Goal: Transaction & Acquisition: Obtain resource

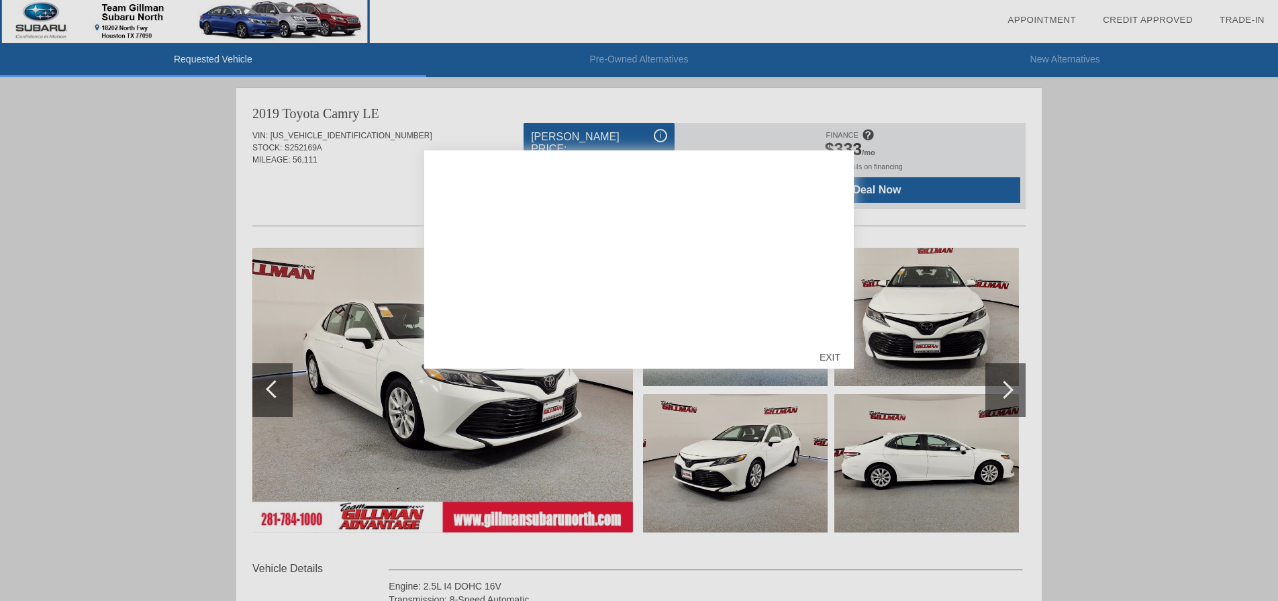
click at [829, 356] on div "EXIT" at bounding box center [830, 357] width 48 height 40
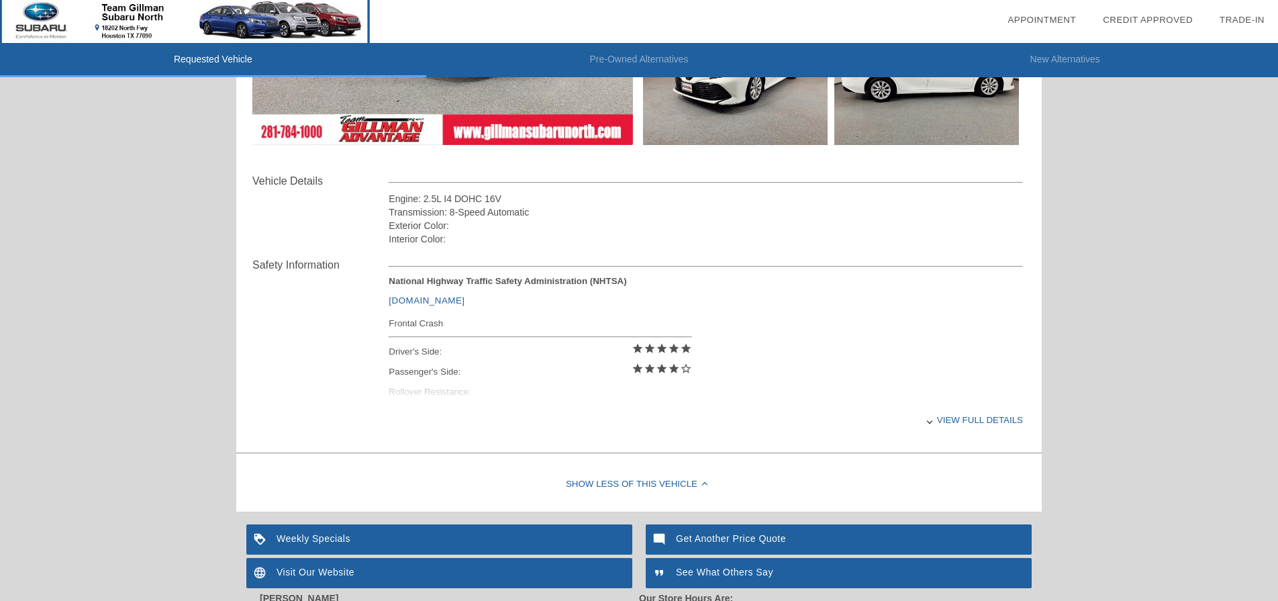
scroll to position [390, 0]
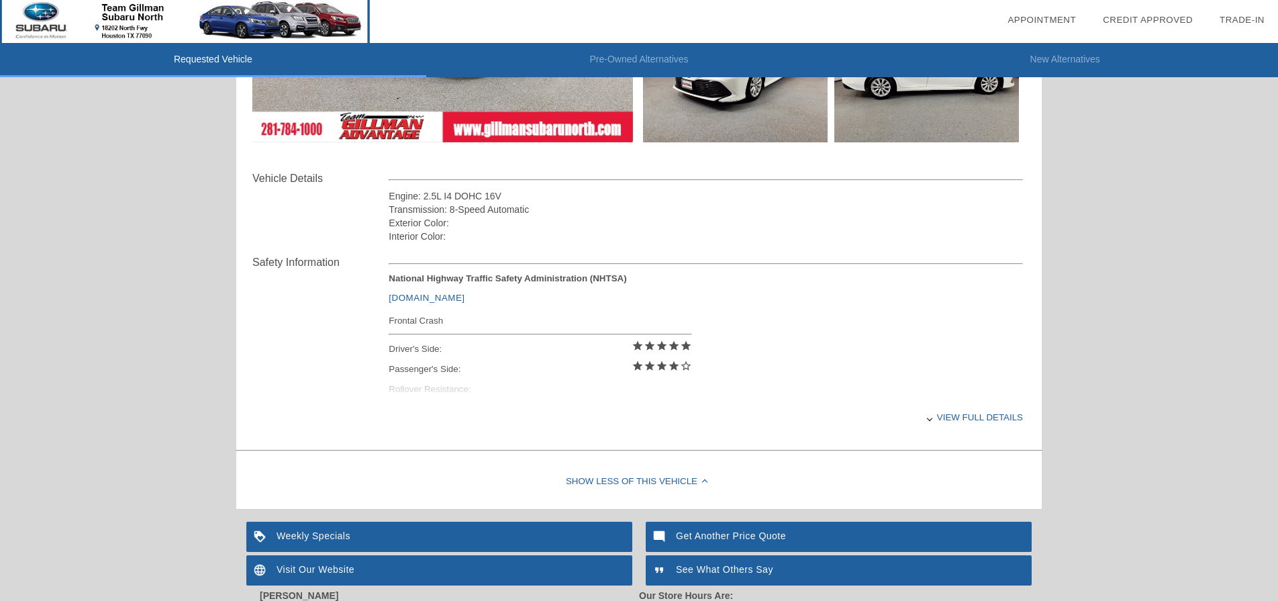
click at [475, 196] on div "Engine: 2.5L I4 DOHC 16V" at bounding box center [706, 195] width 634 height 13
click at [475, 209] on div "Transmission: 8-Speed Automatic" at bounding box center [706, 209] width 634 height 13
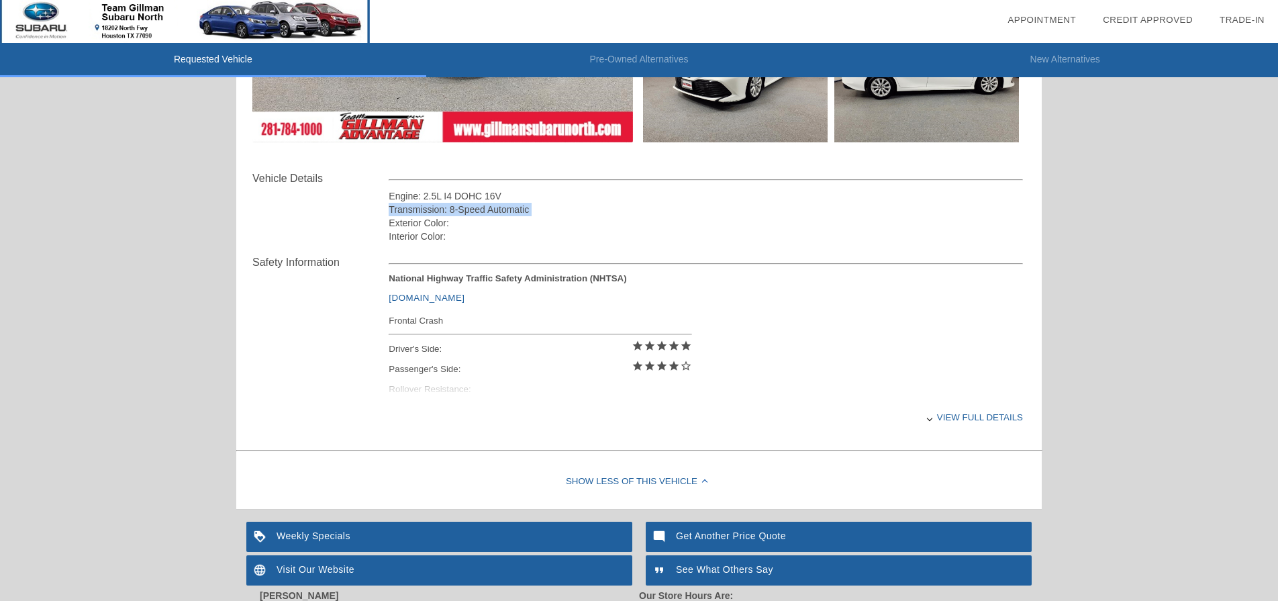
click at [475, 209] on div "Transmission: 8-Speed Automatic" at bounding box center [706, 209] width 634 height 13
click at [465, 224] on div "Exterior Color:" at bounding box center [706, 222] width 634 height 13
click at [457, 233] on div "Interior Color:" at bounding box center [706, 236] width 634 height 13
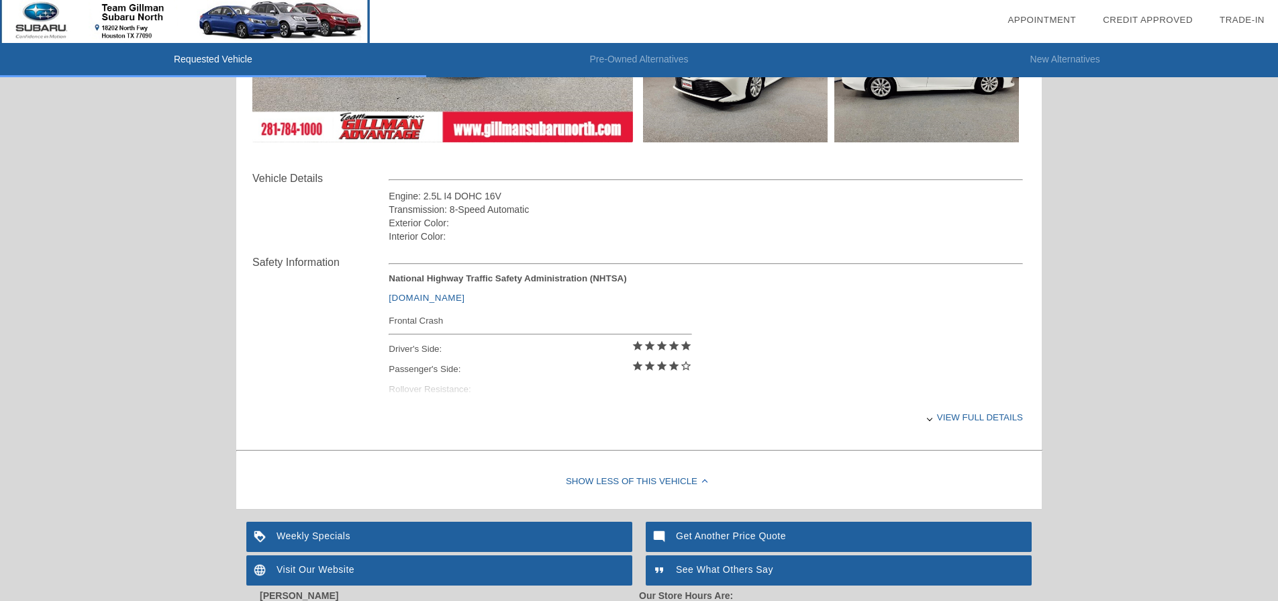
click at [457, 233] on div "Interior Color:" at bounding box center [706, 236] width 634 height 13
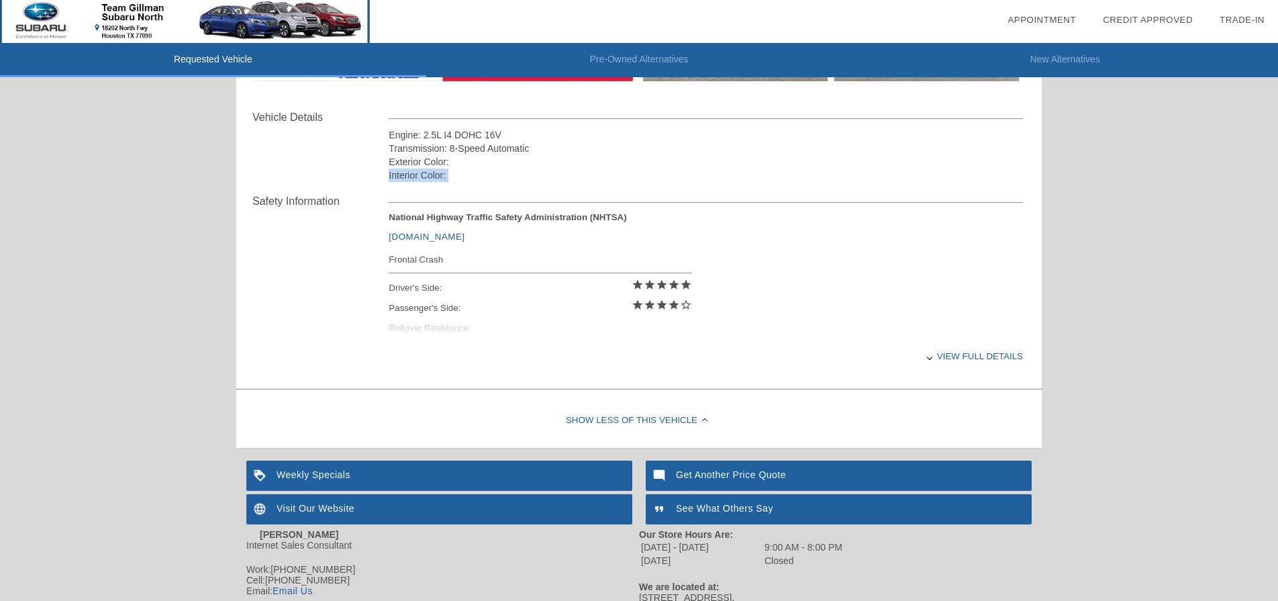
scroll to position [463, 0]
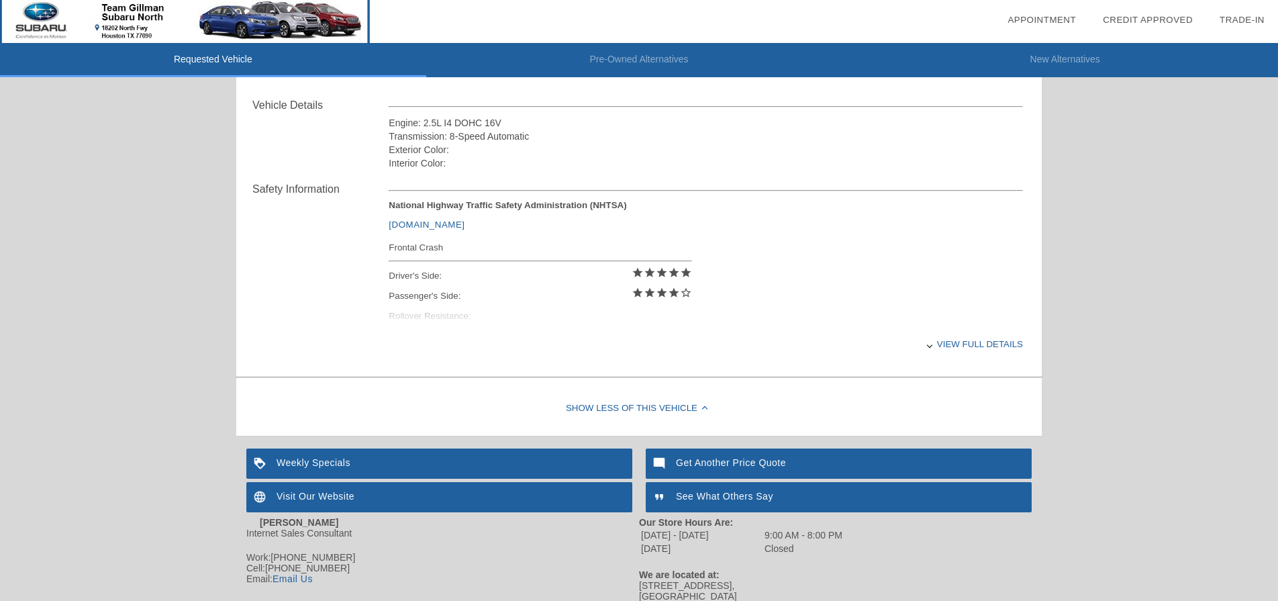
click at [471, 325] on div "National Highway Traffic Safety Administration (NHTSA) [DOMAIN_NAME] Frontal Cr…" at bounding box center [706, 264] width 634 height 128
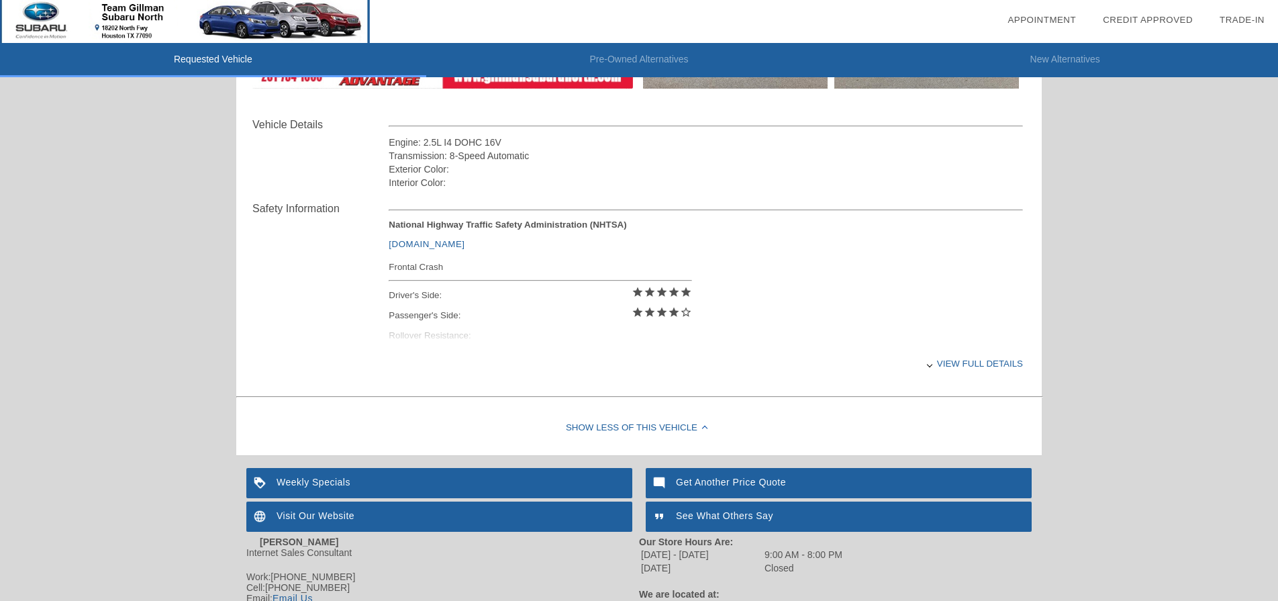
scroll to position [443, 0]
click at [848, 365] on div "View full details" at bounding box center [706, 364] width 634 height 33
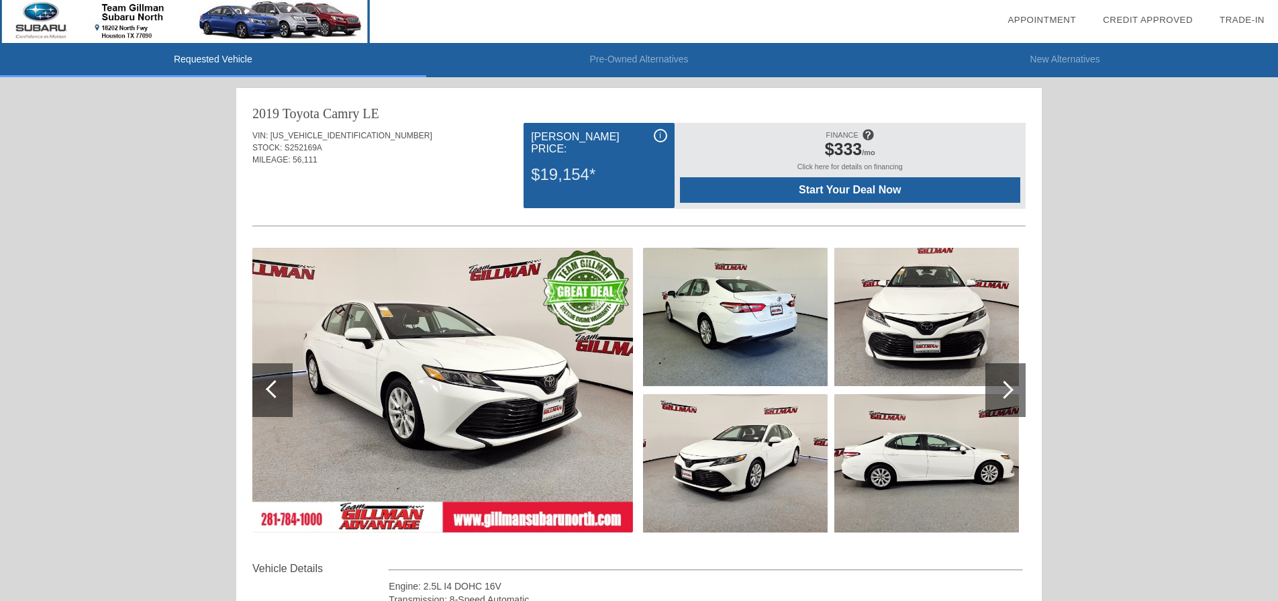
scroll to position [0, 0]
click at [848, 405] on div at bounding box center [1006, 390] width 40 height 54
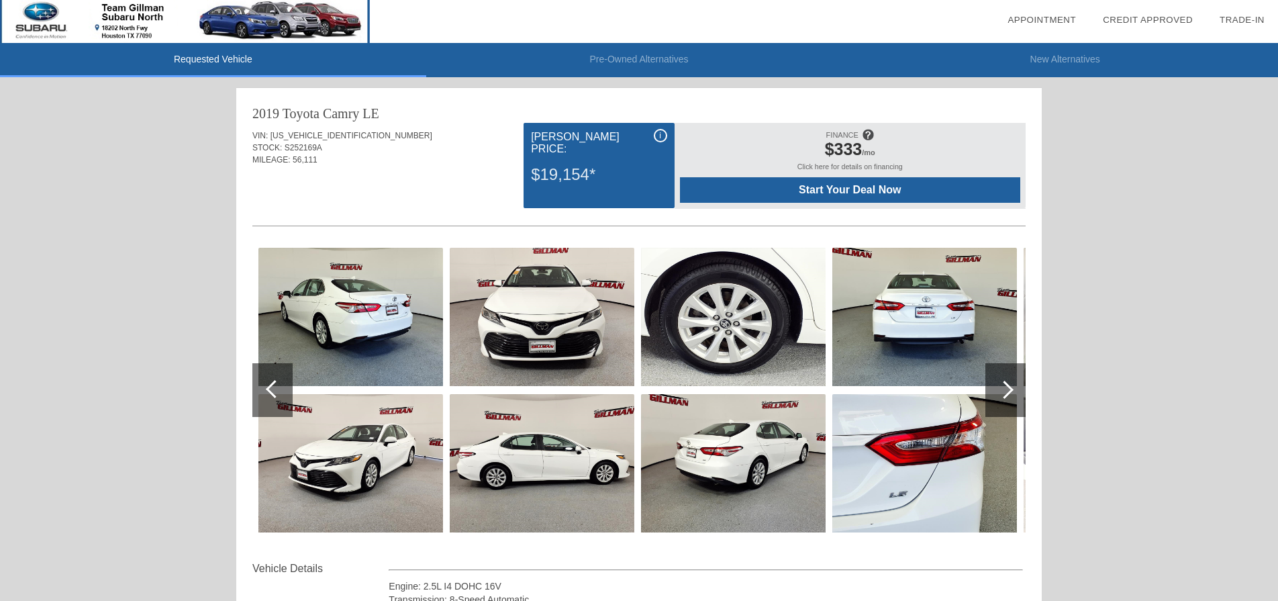
click at [848, 405] on div at bounding box center [1006, 390] width 40 height 54
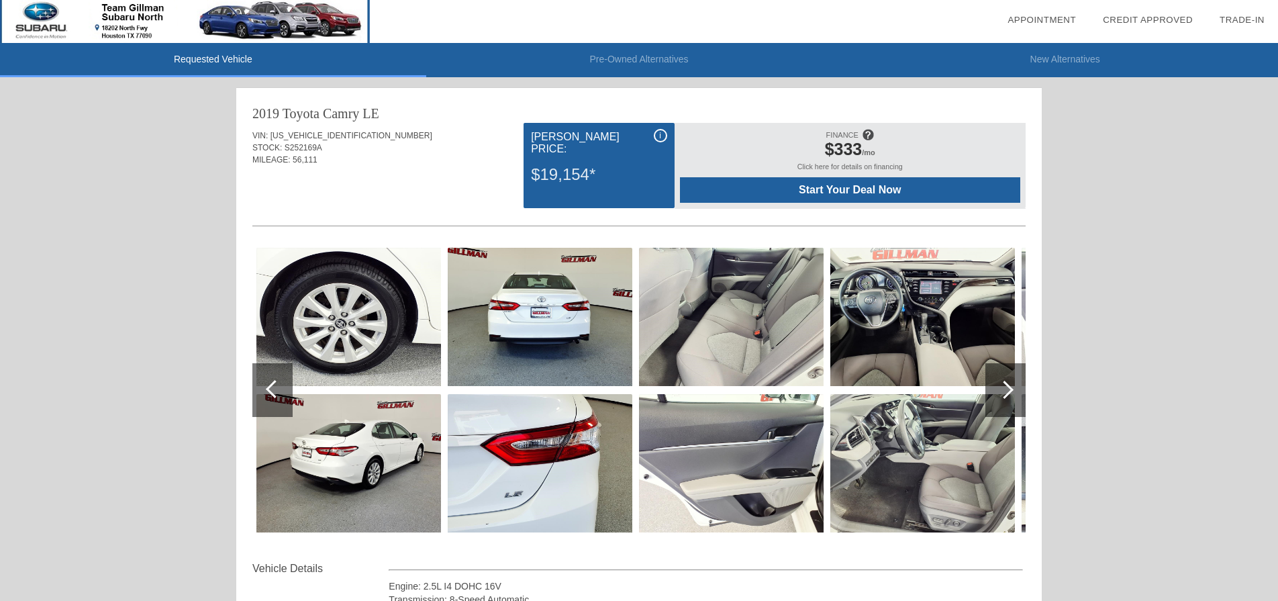
click at [848, 429] on img at bounding box center [923, 463] width 185 height 138
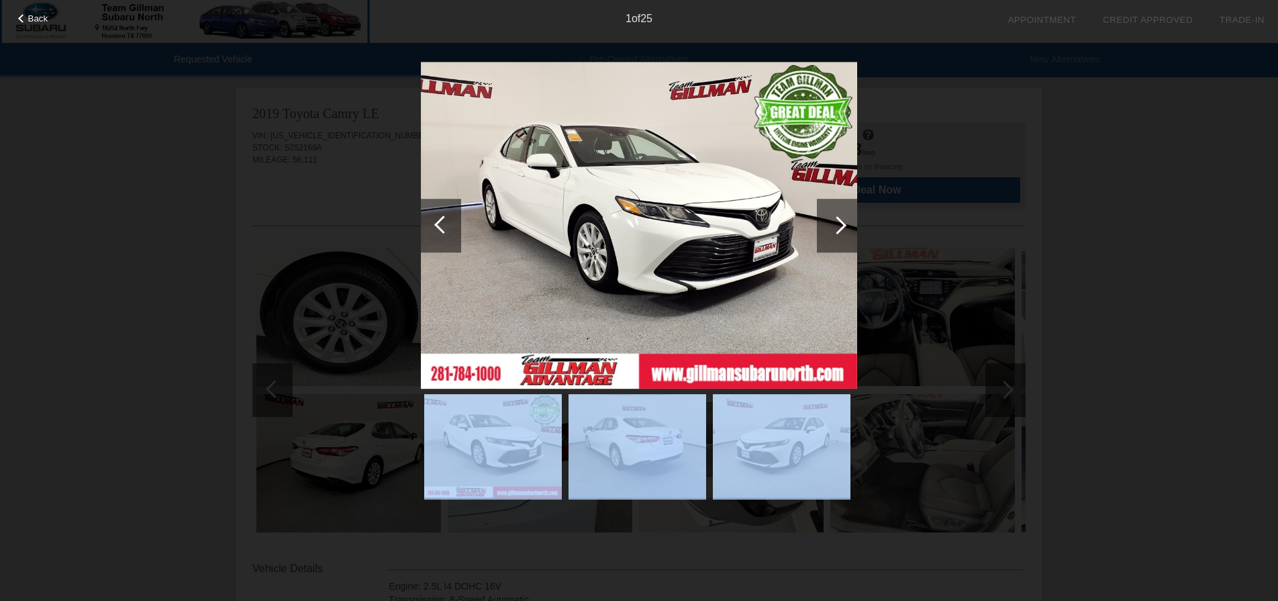
click at [848, 223] on div "Back 1 of 25" at bounding box center [639, 300] width 1278 height 601
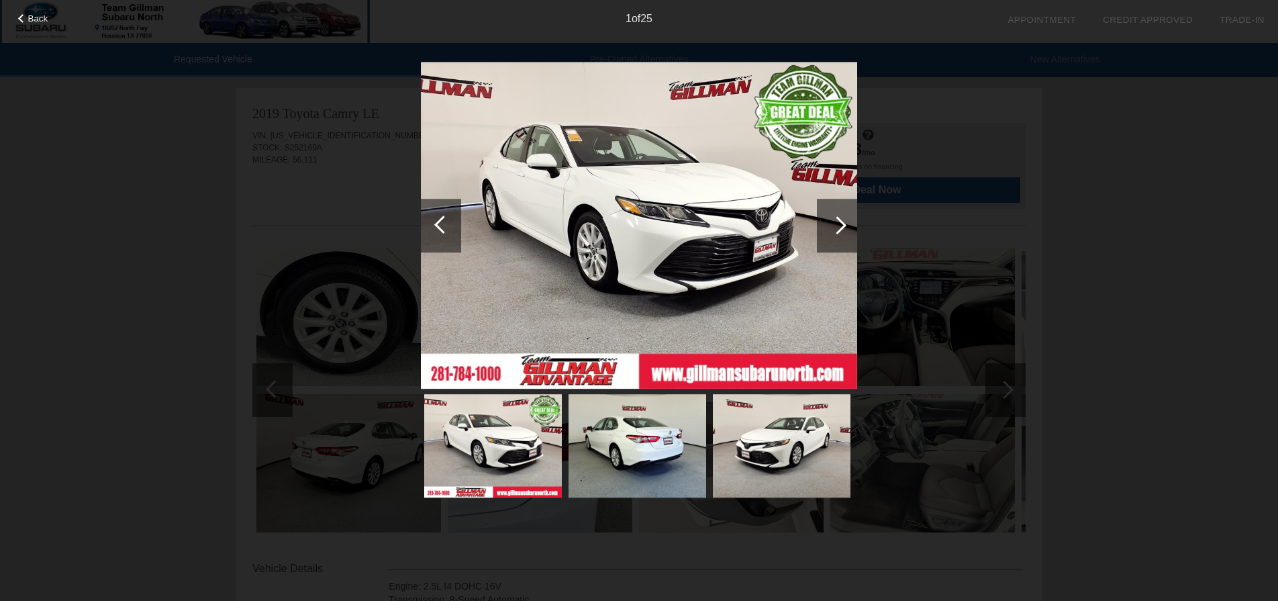
click at [846, 228] on div at bounding box center [837, 226] width 40 height 54
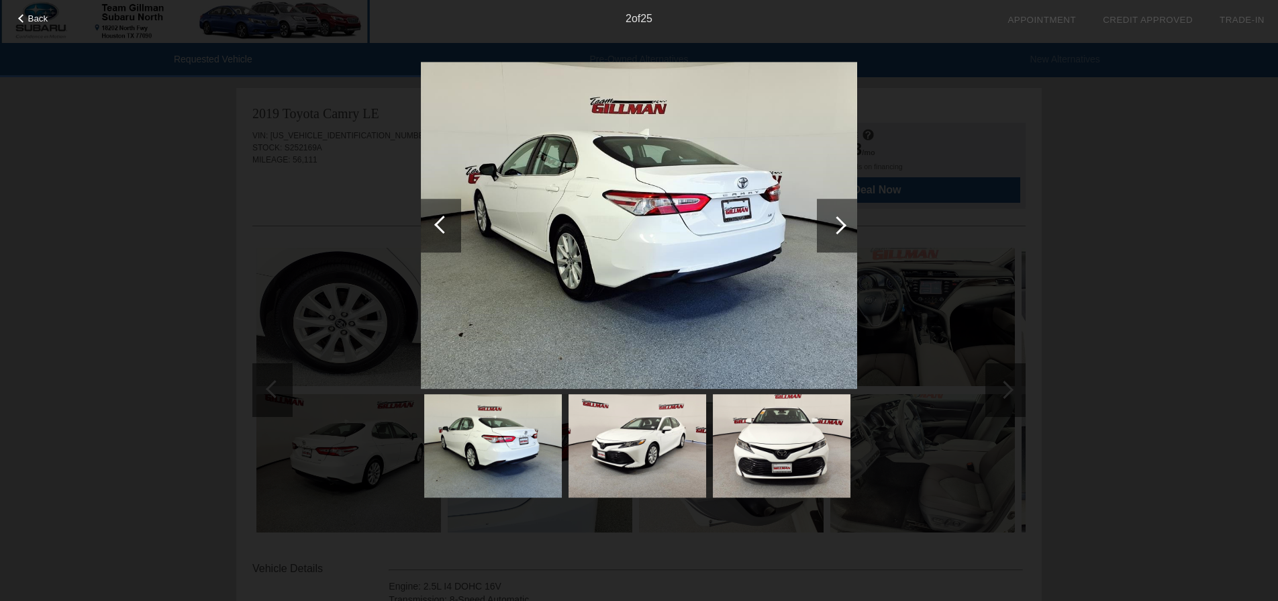
click at [845, 228] on div at bounding box center [837, 226] width 40 height 54
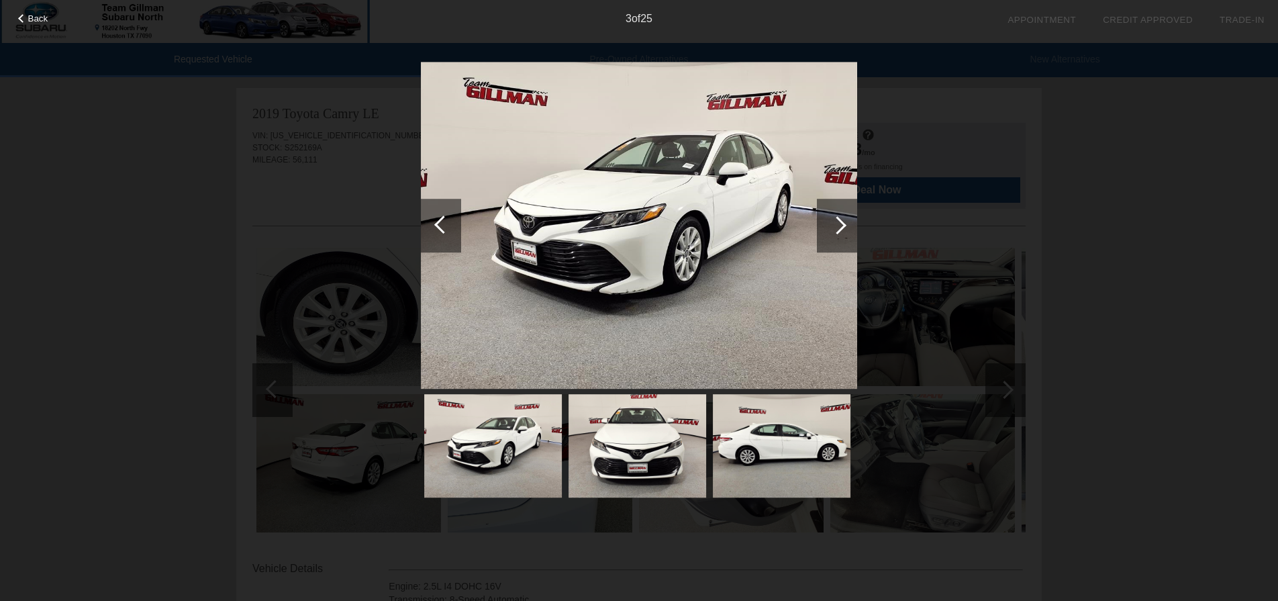
click at [845, 228] on div at bounding box center [837, 226] width 40 height 54
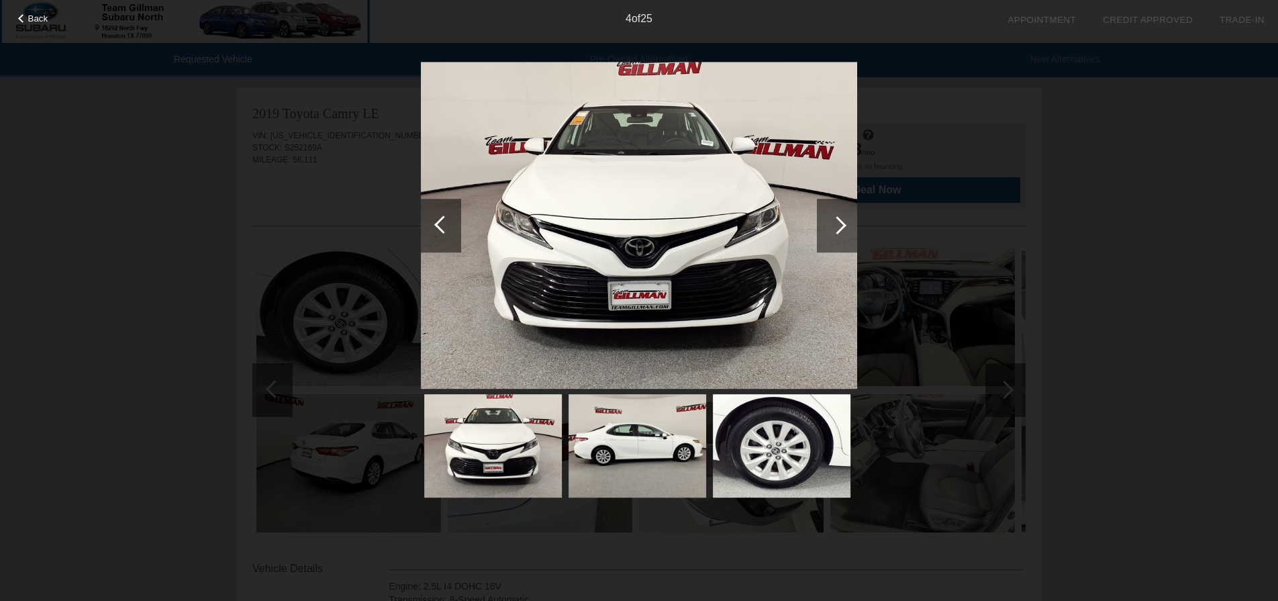
click at [845, 228] on div at bounding box center [837, 226] width 40 height 54
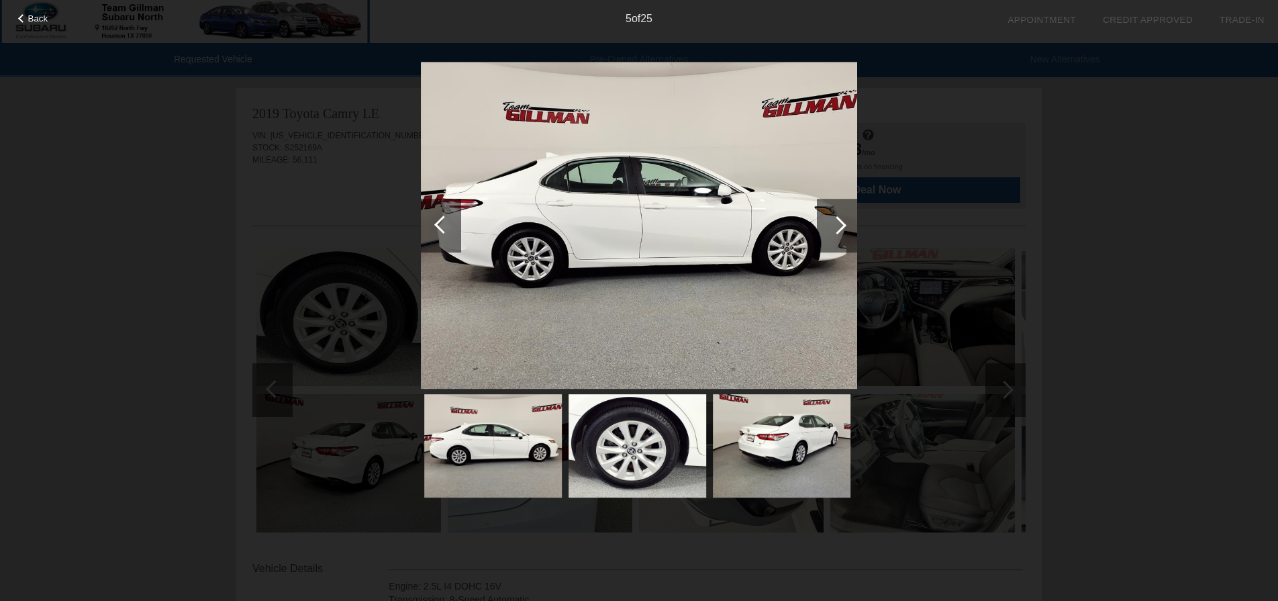
click at [845, 228] on div at bounding box center [837, 226] width 40 height 54
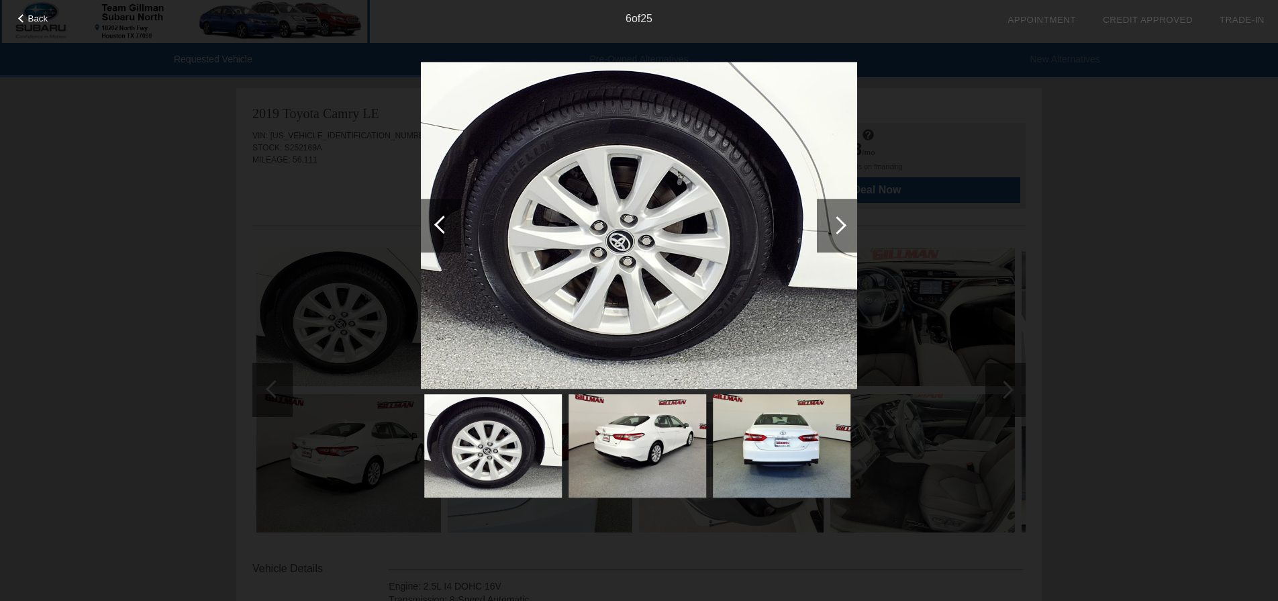
click at [845, 228] on div at bounding box center [837, 226] width 40 height 54
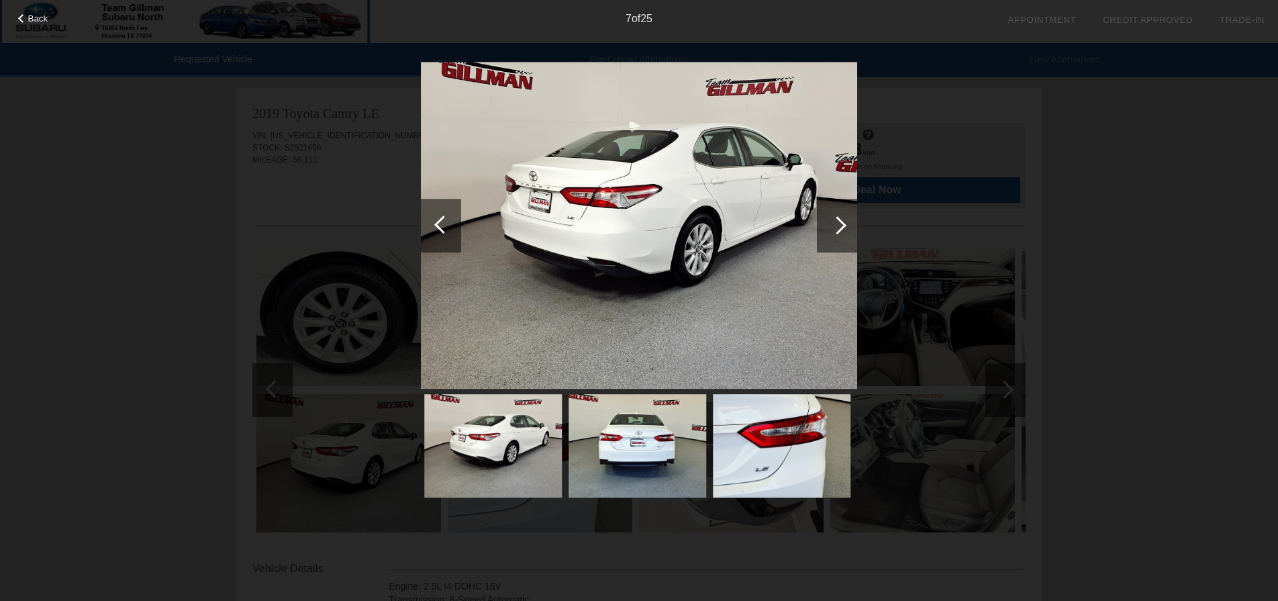
click at [845, 228] on div at bounding box center [837, 226] width 40 height 54
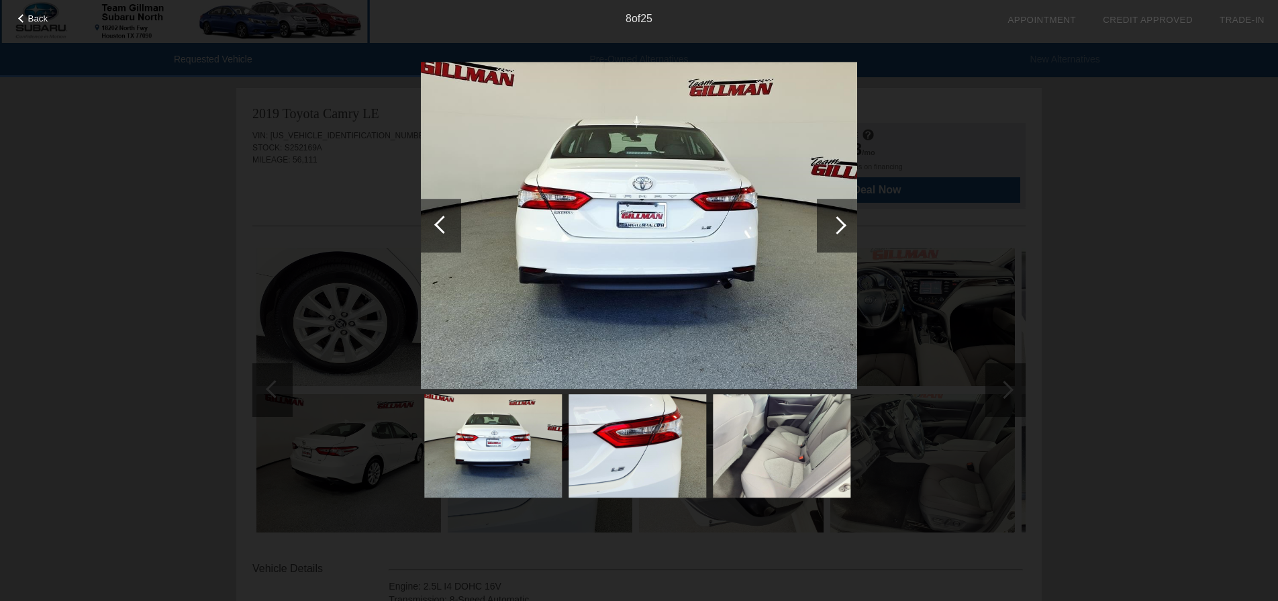
click at [845, 228] on div at bounding box center [837, 226] width 40 height 54
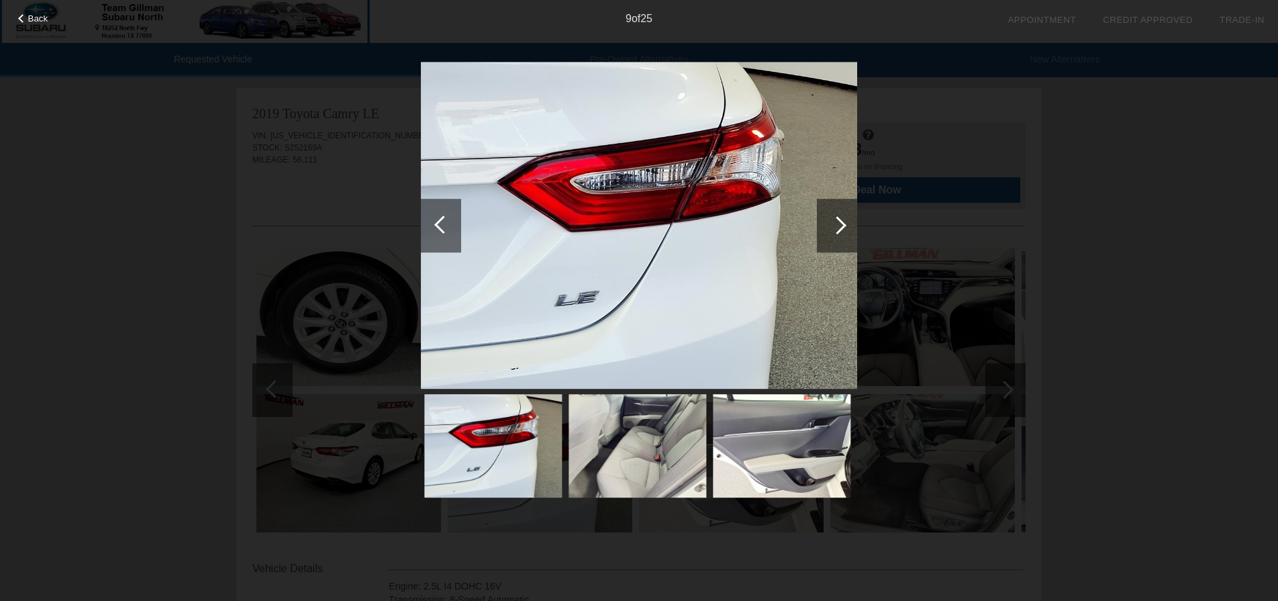
click at [845, 228] on div at bounding box center [837, 226] width 40 height 54
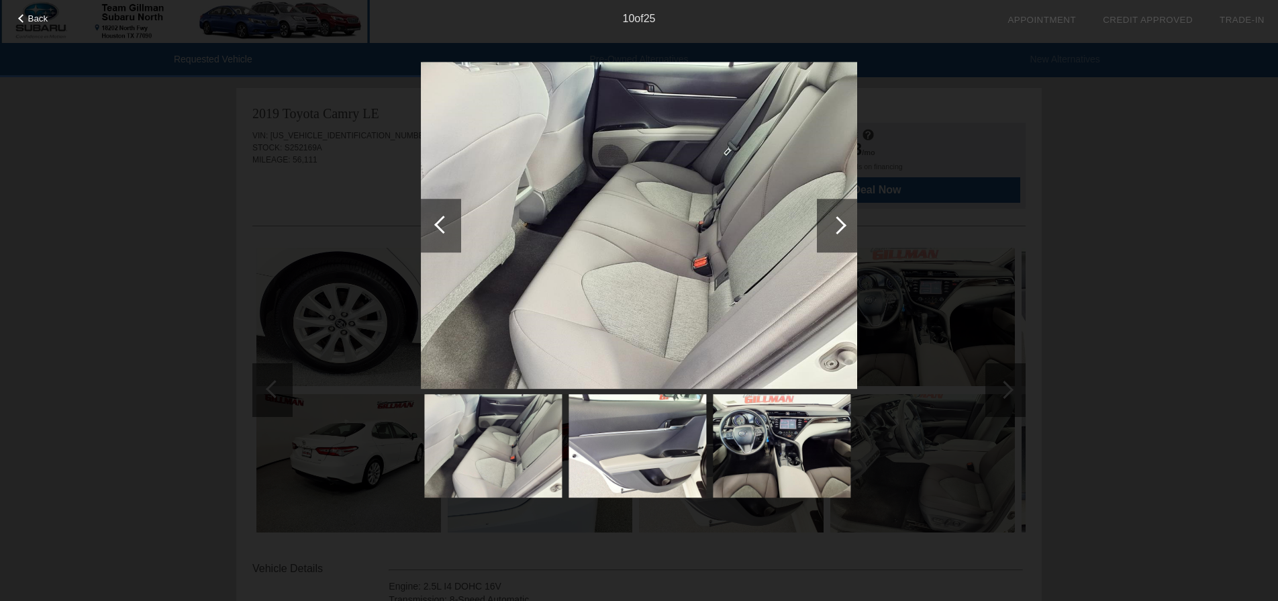
click at [845, 228] on div at bounding box center [837, 226] width 40 height 54
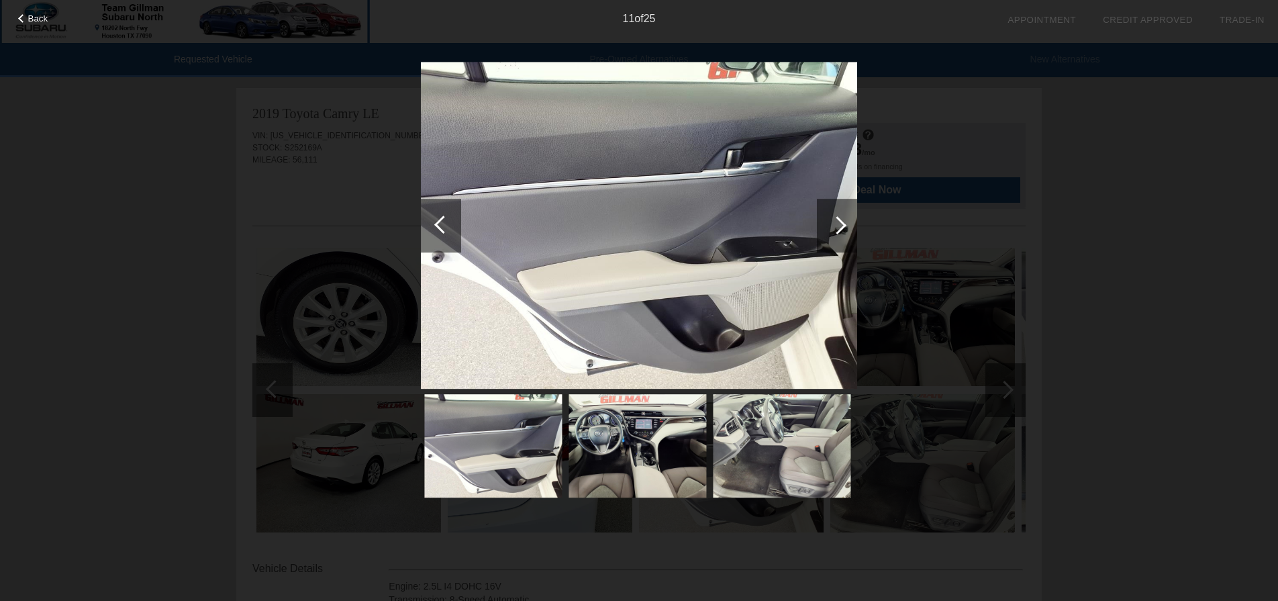
click at [845, 228] on div at bounding box center [837, 226] width 40 height 54
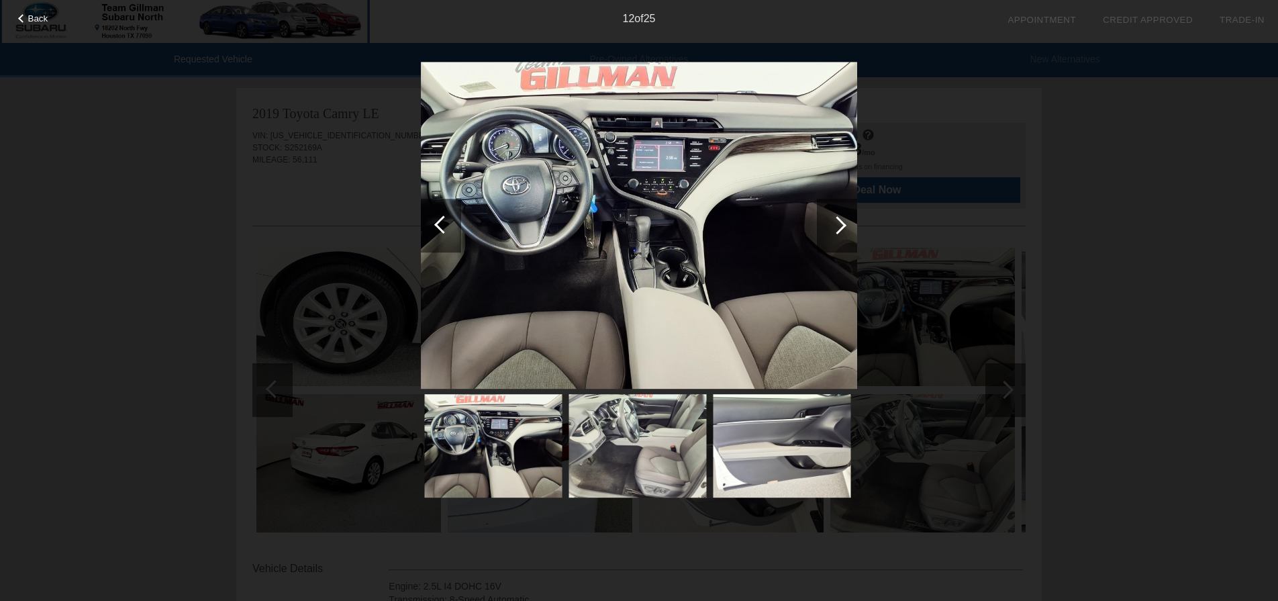
click at [845, 228] on div at bounding box center [837, 226] width 40 height 54
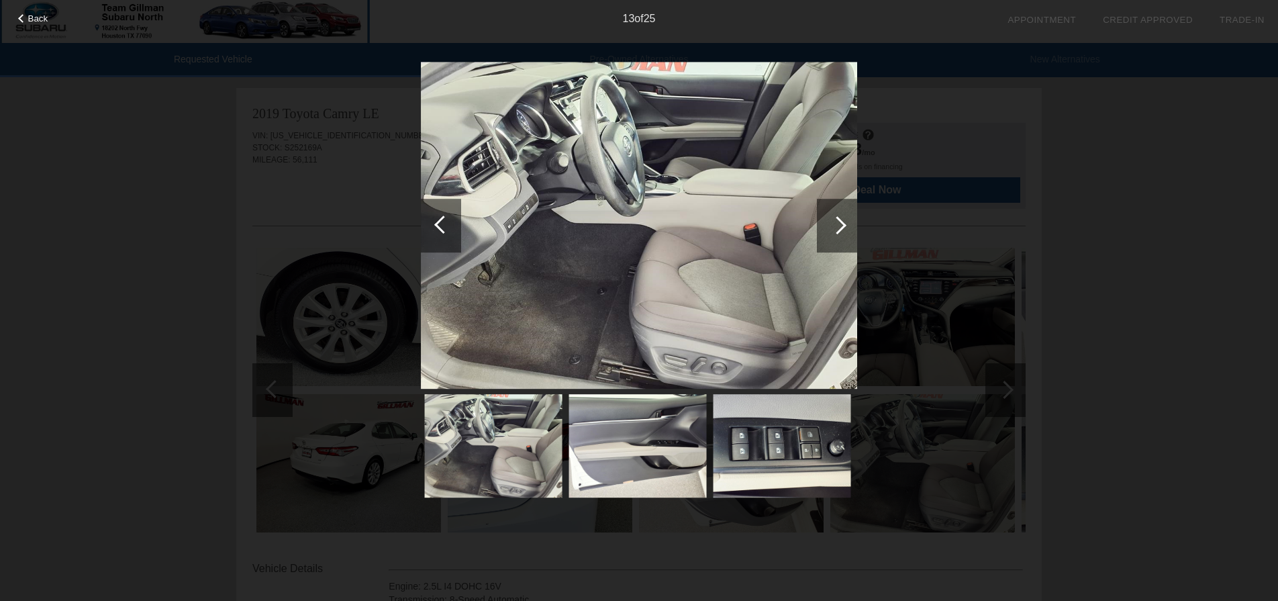
click at [453, 232] on div at bounding box center [441, 226] width 40 height 54
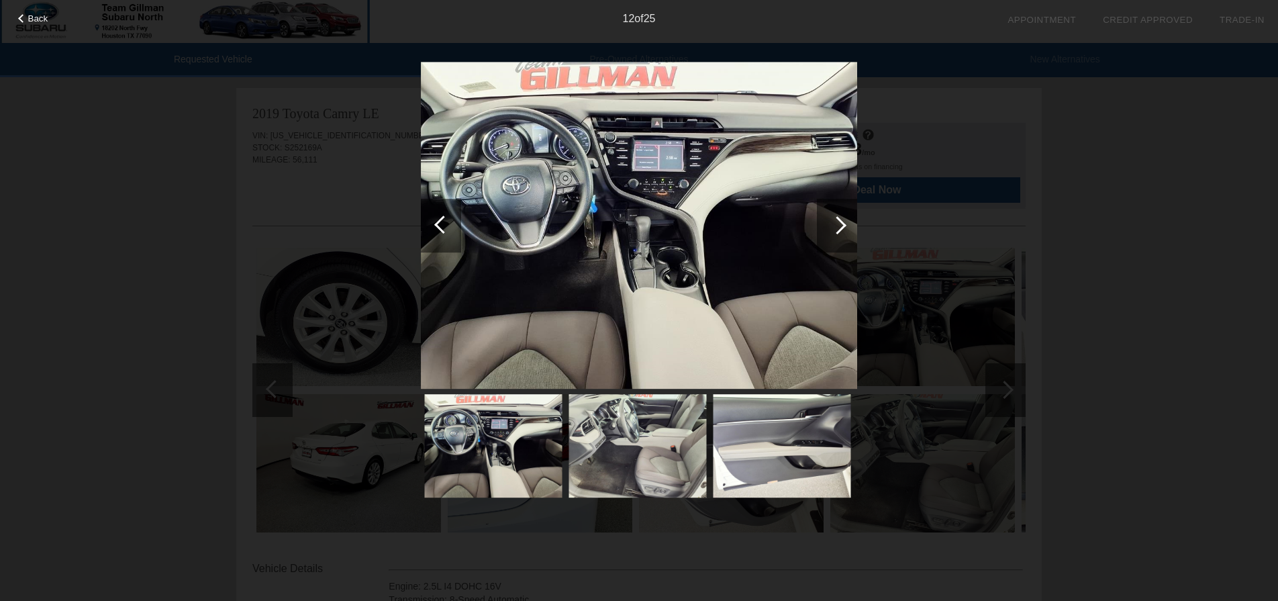
click at [848, 275] on div "Back 12 of 25" at bounding box center [639, 300] width 1278 height 601
click at [848, 244] on div "Back 12 of 25" at bounding box center [639, 300] width 1278 height 601
click at [848, 237] on div "Back 12 of 25" at bounding box center [639, 300] width 1278 height 601
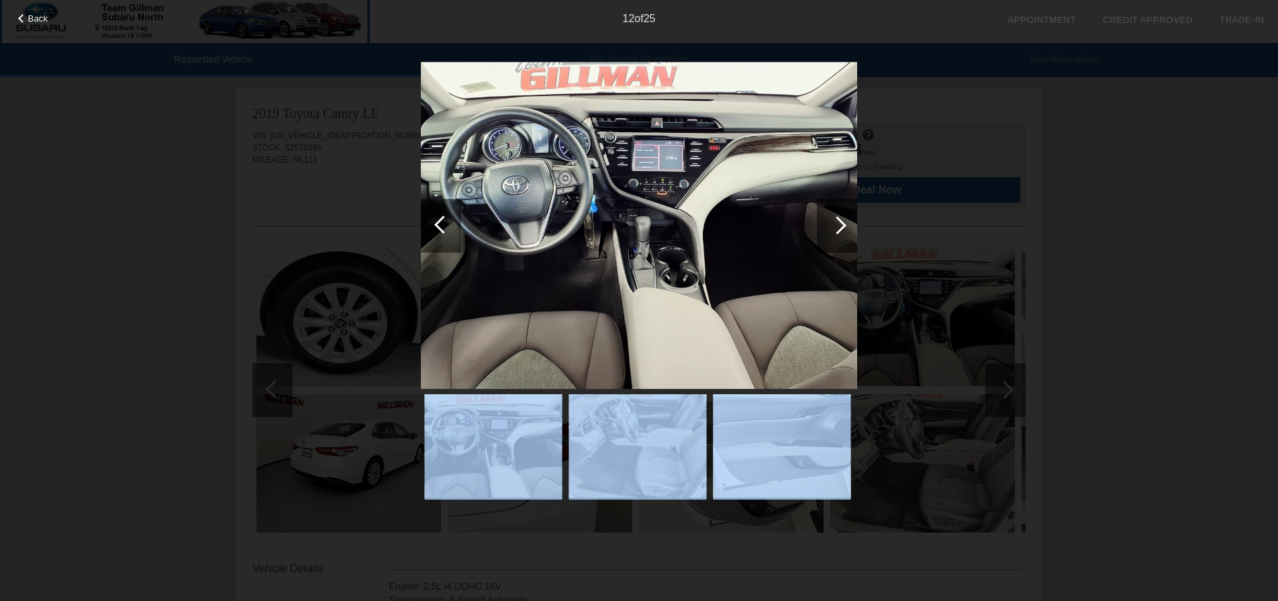
click at [848, 237] on div "Back 12 of 25" at bounding box center [639, 300] width 1278 height 601
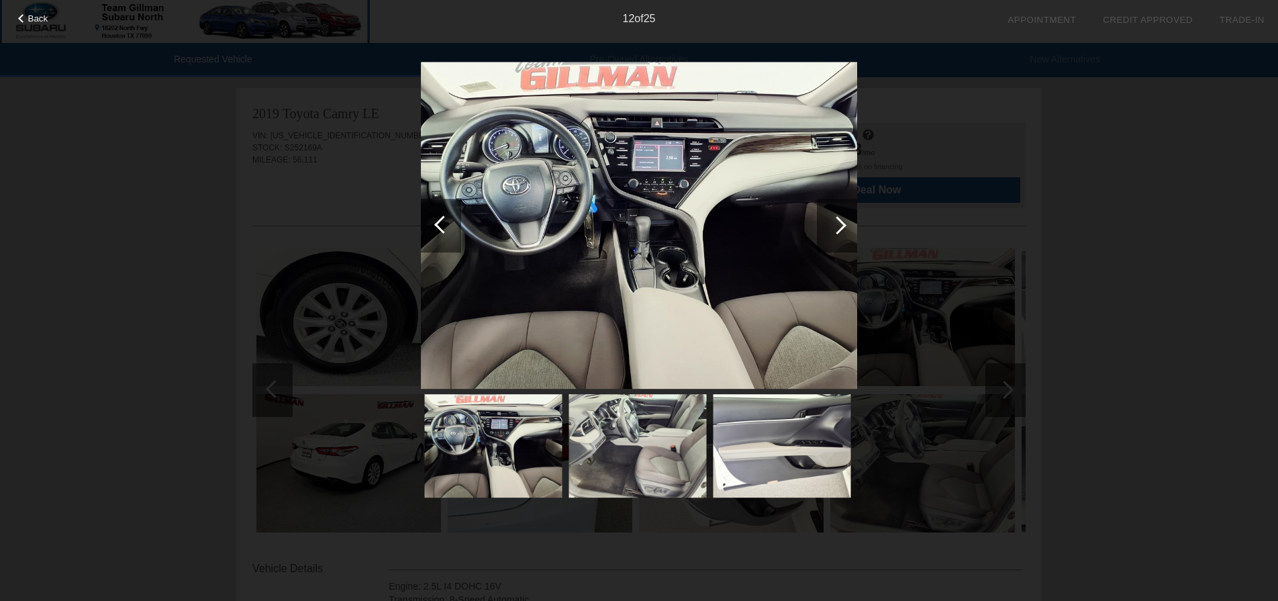
click at [32, 26] on div "Back 12 of 25" at bounding box center [639, 300] width 1278 height 601
click at [34, 17] on span "Back" at bounding box center [38, 18] width 20 height 10
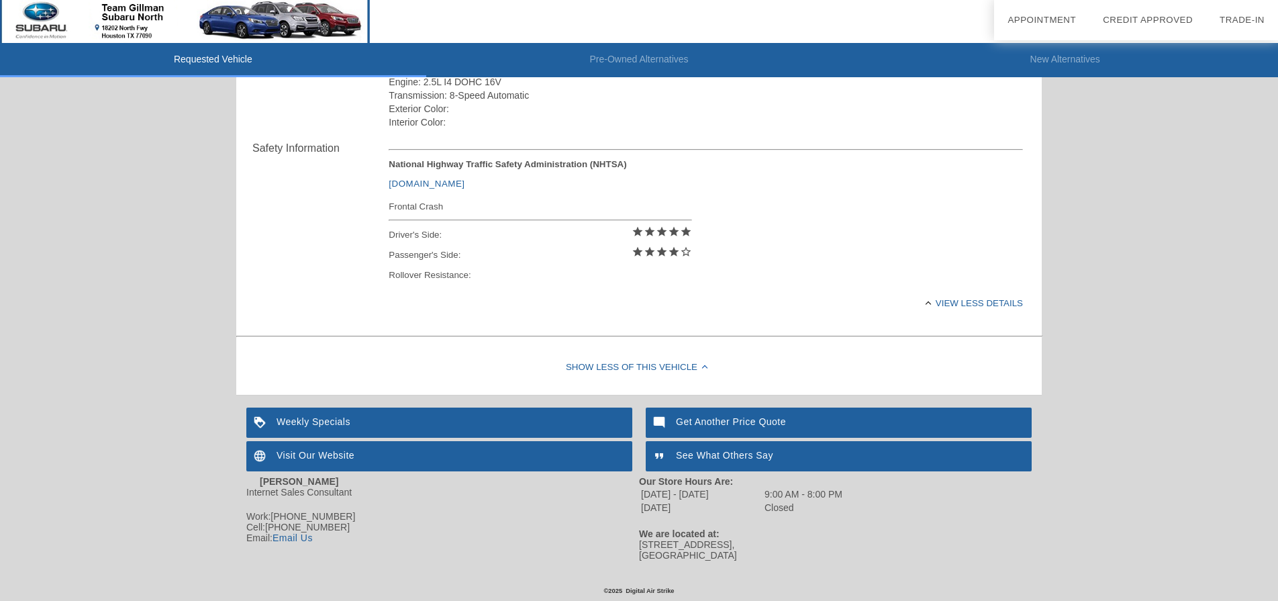
scroll to position [504, 0]
click at [638, 429] on div "Weekly Specials Get Another Price Quote Visit Our Website See What Others Say" at bounding box center [639, 439] width 786 height 67
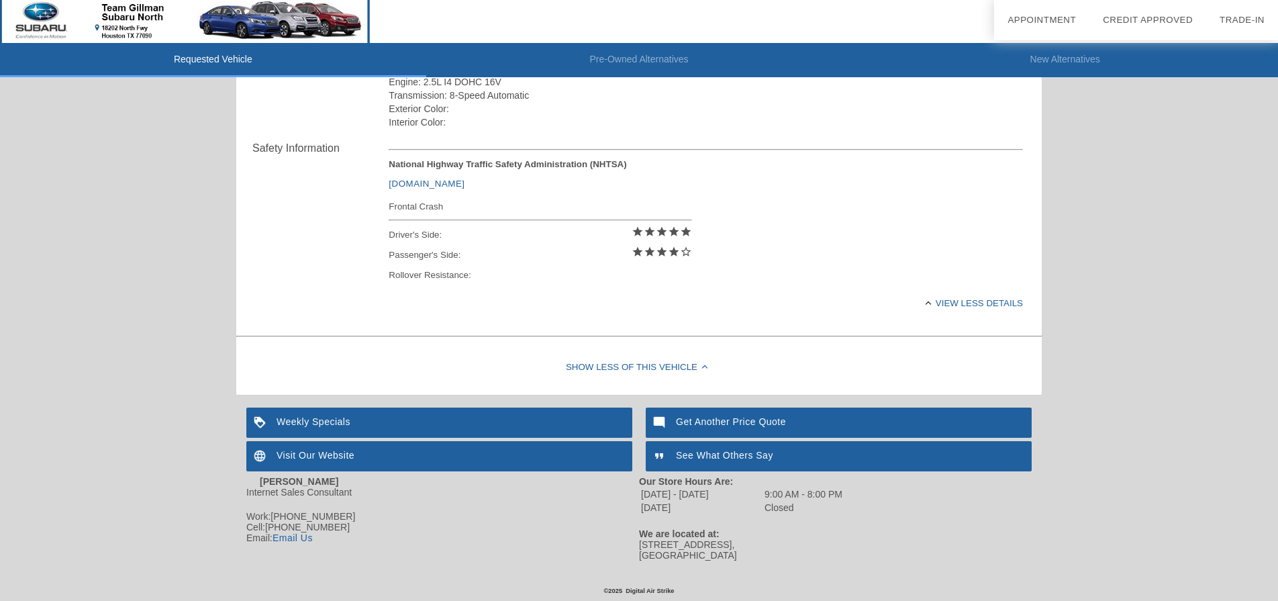
click at [185, 429] on div "Requested Vehicle Pre-Owned Alternatives New Alternatives date_range Appointmen…" at bounding box center [639, 35] width 1278 height 1078
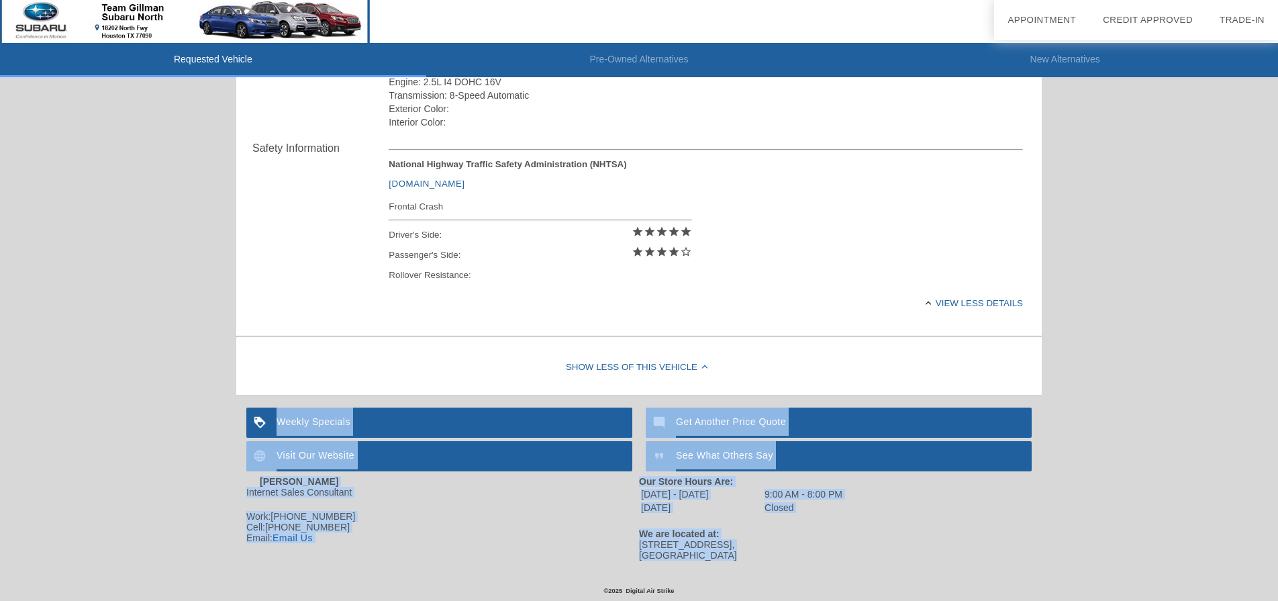
drag, startPoint x: 202, startPoint y: 408, endPoint x: 996, endPoint y: 570, distance: 810.6
click at [848, 429] on div "Requested Vehicle Pre-Owned Alternatives New Alternatives date_range Appointmen…" at bounding box center [639, 35] width 1278 height 1078
click at [848, 429] on footer "Weekly Specials Get Another Price Quote Visit Our Website See What Others Say […" at bounding box center [639, 490] width 806 height 169
drag, startPoint x: 996, startPoint y: 570, endPoint x: 265, endPoint y: 411, distance: 748.3
click at [265, 411] on footer "Weekly Specials Get Another Price Quote Visit Our Website See What Others Say […" at bounding box center [639, 490] width 806 height 169
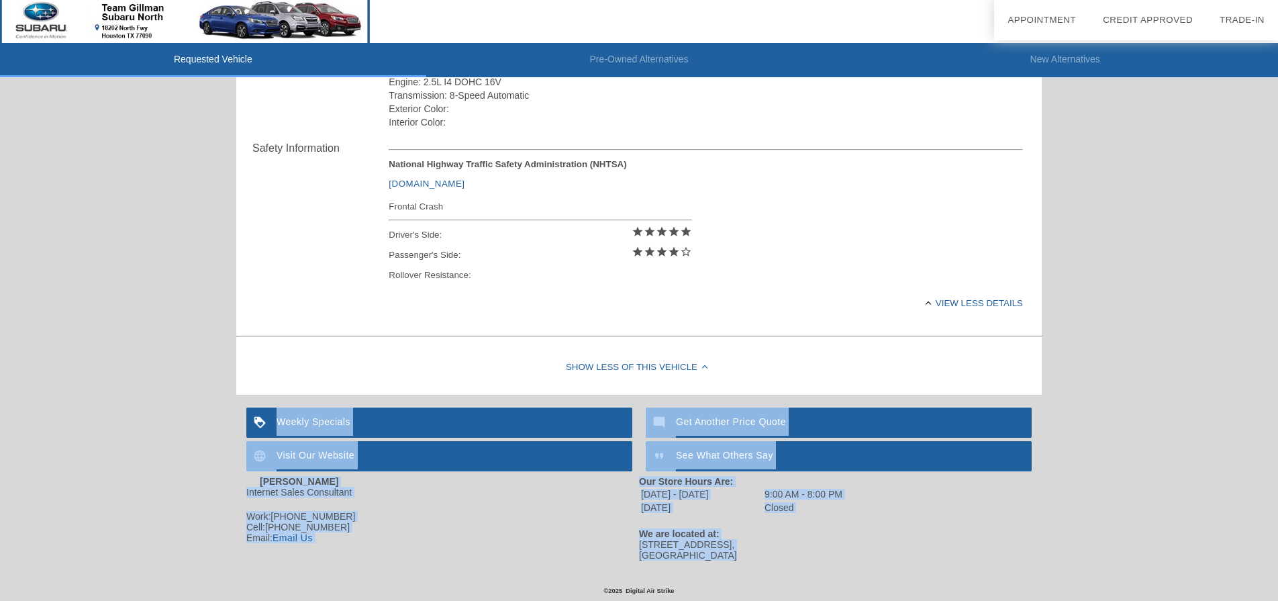
click at [160, 420] on div "Requested Vehicle Pre-Owned Alternatives New Alternatives date_range Appointmen…" at bounding box center [639, 35] width 1278 height 1078
click at [221, 411] on div "Requested Vehicle Pre-Owned Alternatives New Alternatives date_range Appointmen…" at bounding box center [639, 35] width 1278 height 1078
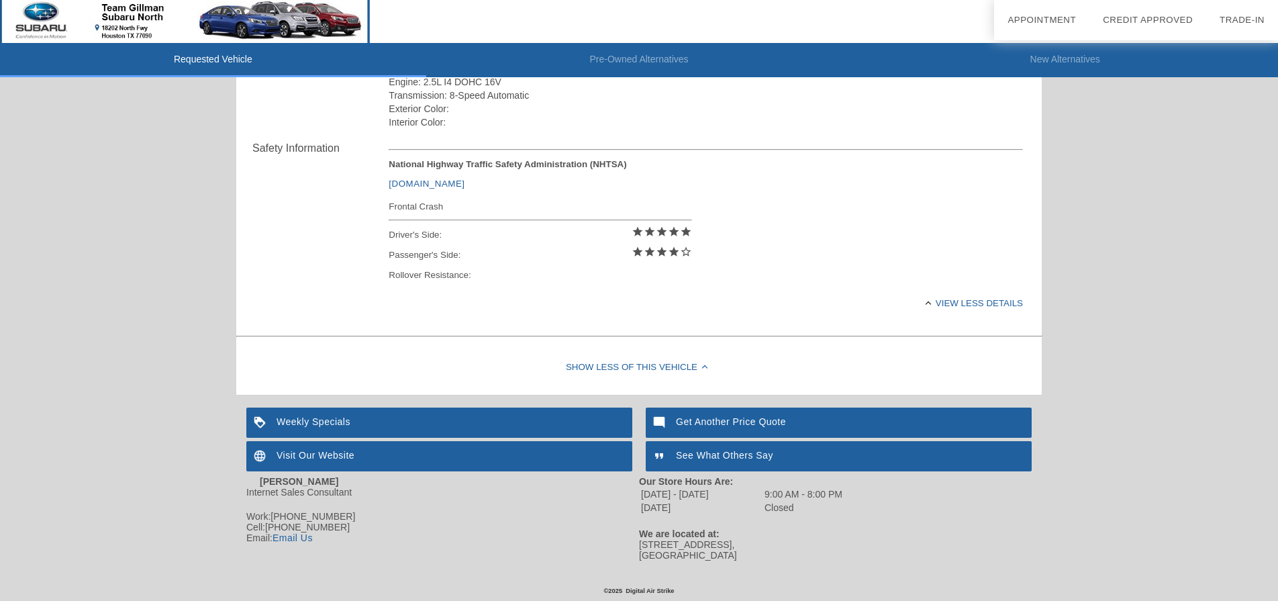
click at [285, 429] on div "Weekly Specials" at bounding box center [439, 423] width 386 height 30
